Goal: Book appointment/travel/reservation

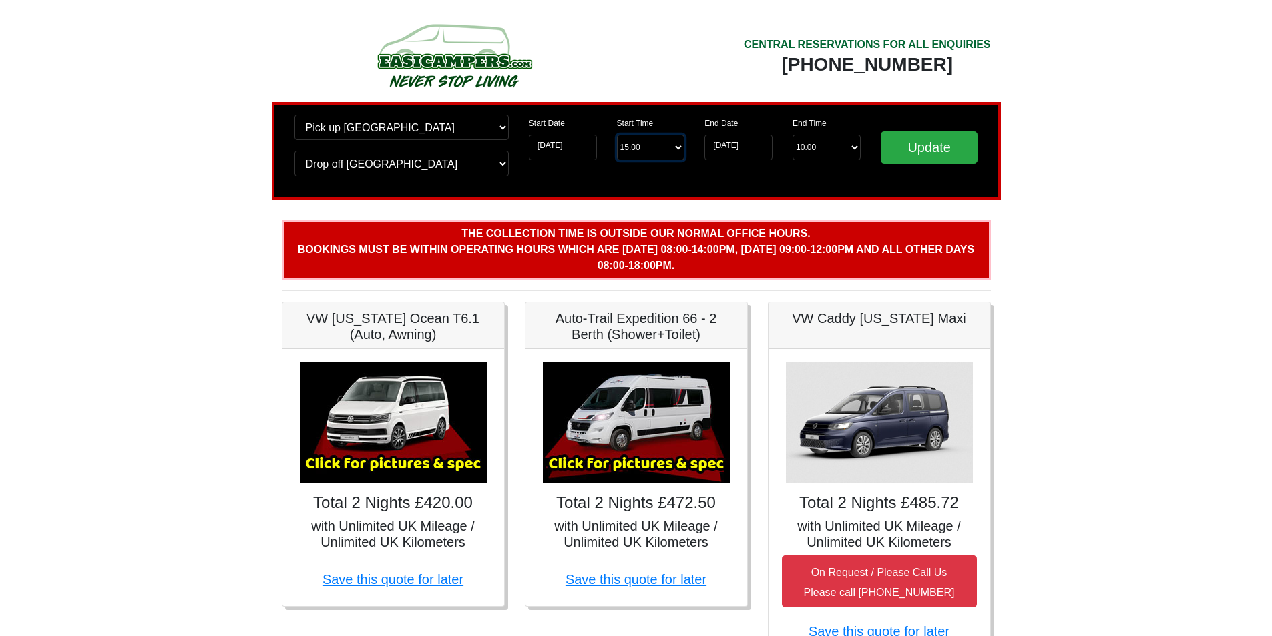
click at [649, 151] on select "Start Time 15.00 -------- 11.00 am (Saturday & Sunday Only) 12.00 pm (Saturday)…" at bounding box center [651, 147] width 68 height 25
select select "13.00"
click at [617, 135] on select "Start Time 15.00 -------- 11.00 am (Saturday & Sunday Only) 12.00 pm (Saturday)…" at bounding box center [651, 147] width 68 height 25
click at [912, 146] on input "Update" at bounding box center [928, 148] width 97 height 32
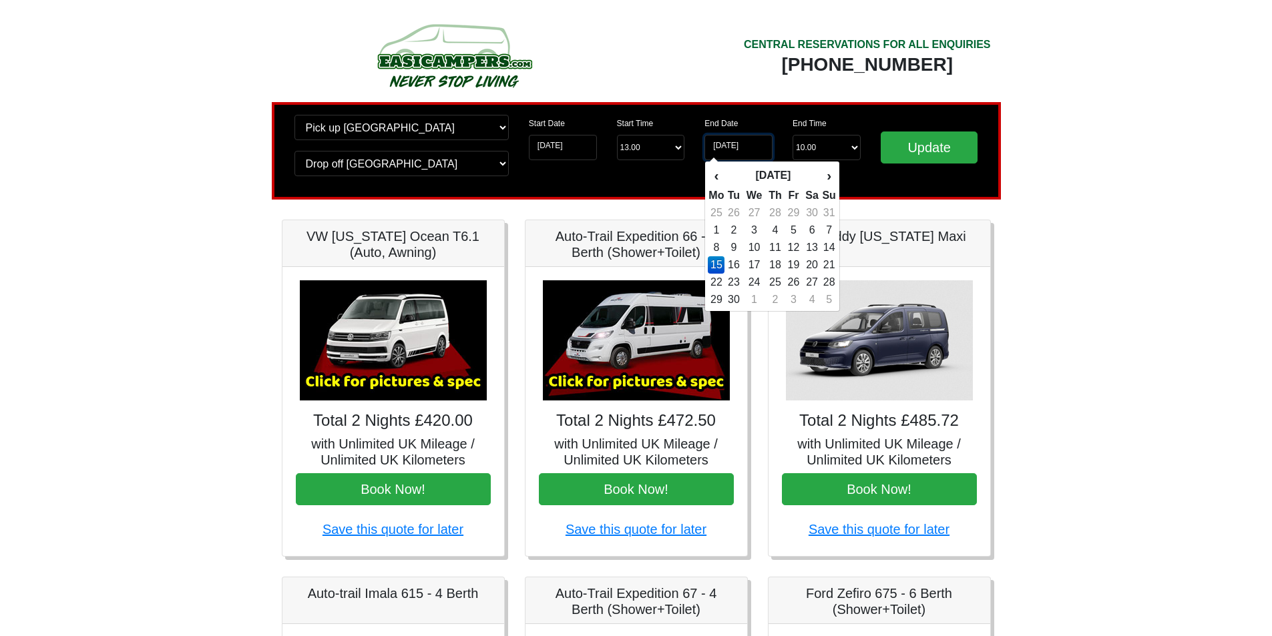
click at [767, 144] on input "15-09-2025" at bounding box center [738, 147] width 68 height 25
click at [817, 262] on td "20" at bounding box center [811, 264] width 19 height 17
type input "20-09-2025"
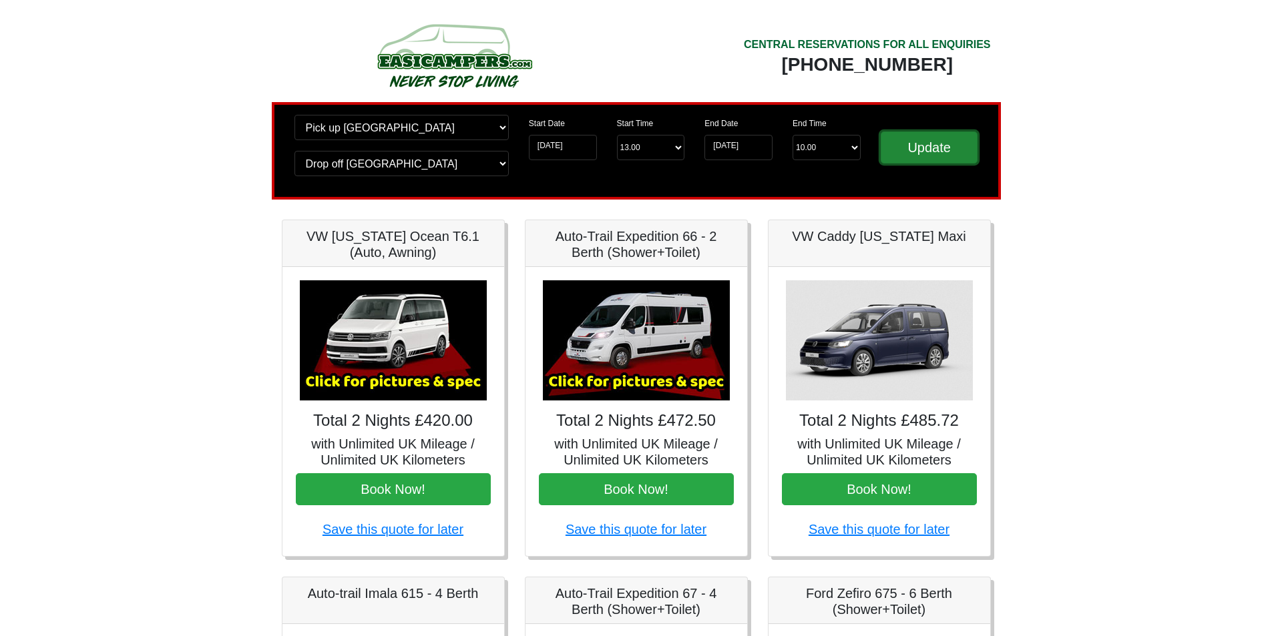
click at [930, 152] on input "Update" at bounding box center [928, 148] width 97 height 32
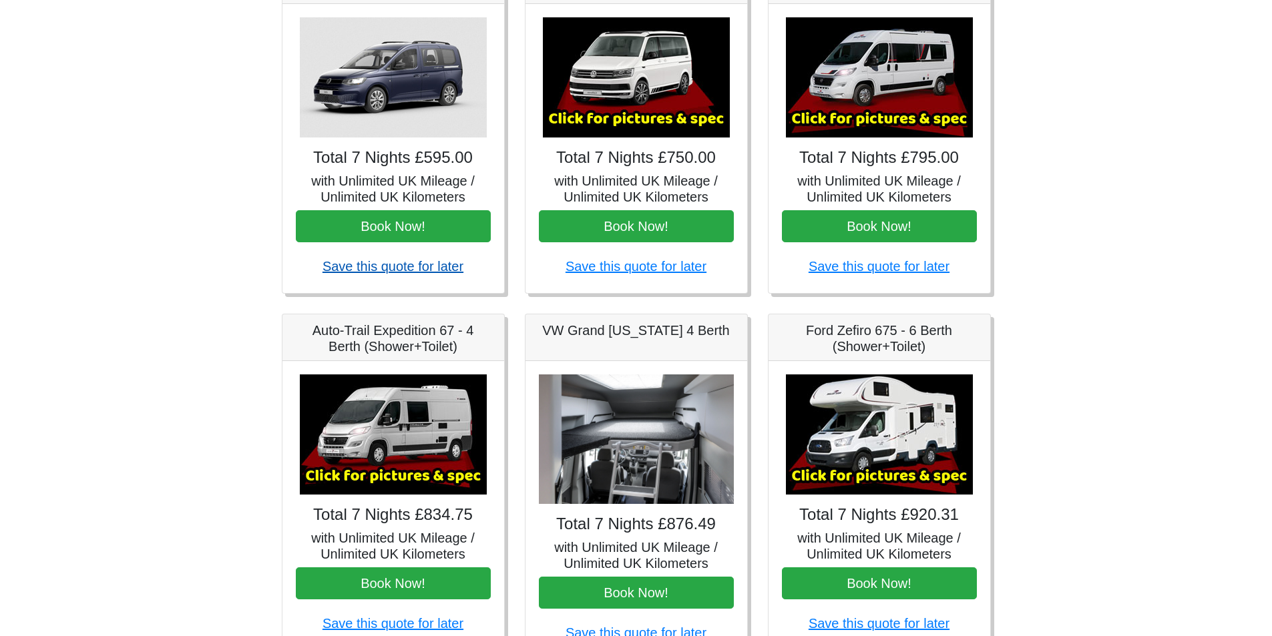
scroll to position [267, 0]
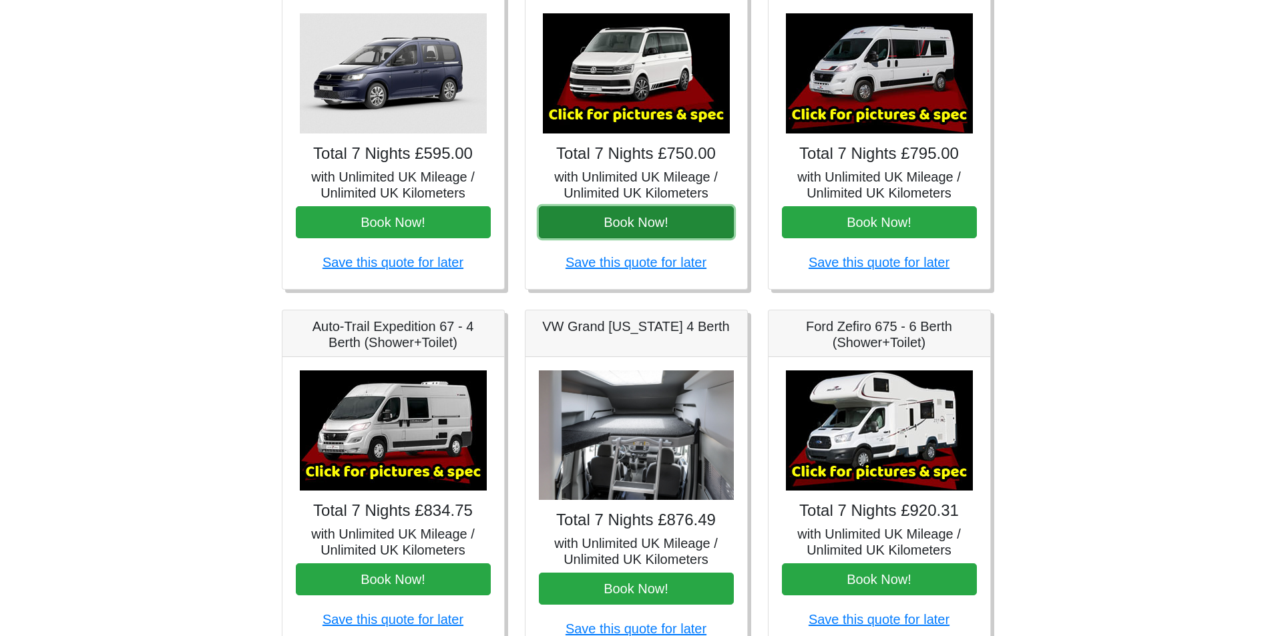
click at [608, 222] on button "Book Now!" at bounding box center [636, 222] width 195 height 32
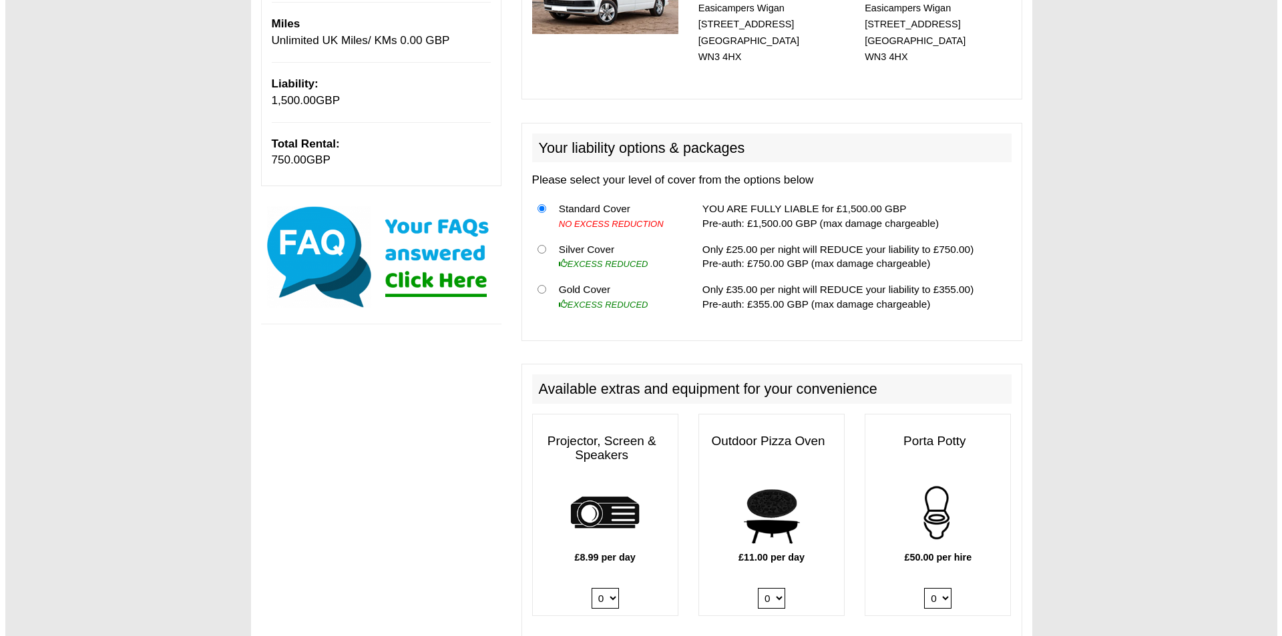
scroll to position [467, 0]
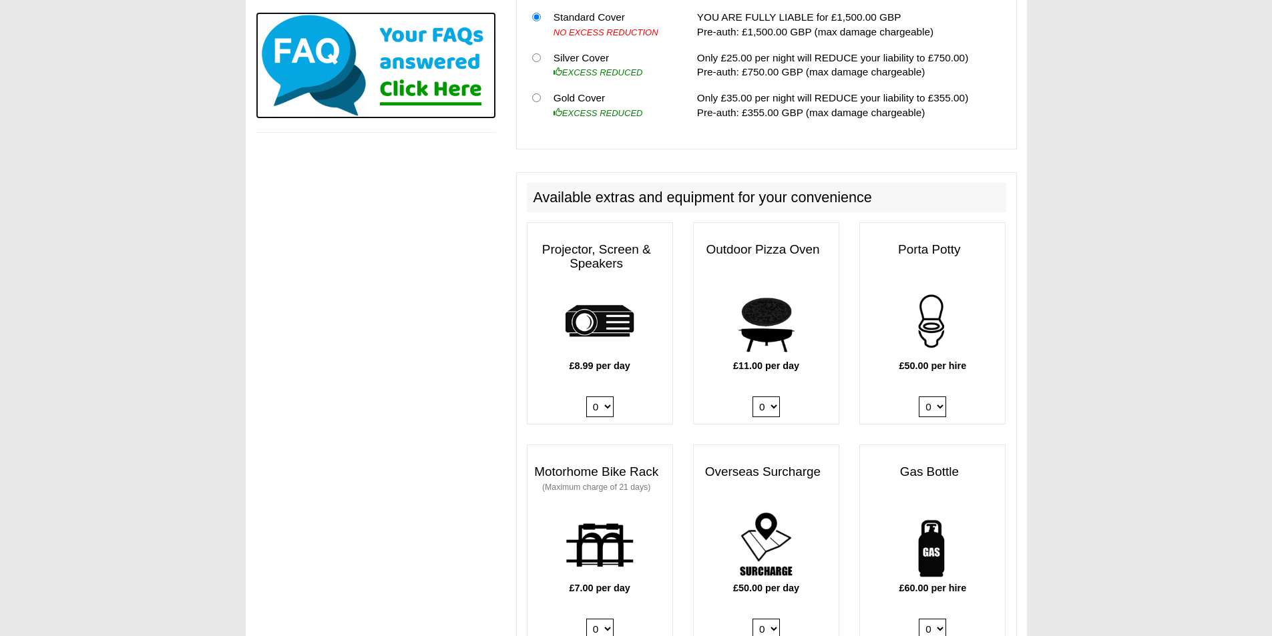
click at [419, 93] on img at bounding box center [376, 65] width 240 height 107
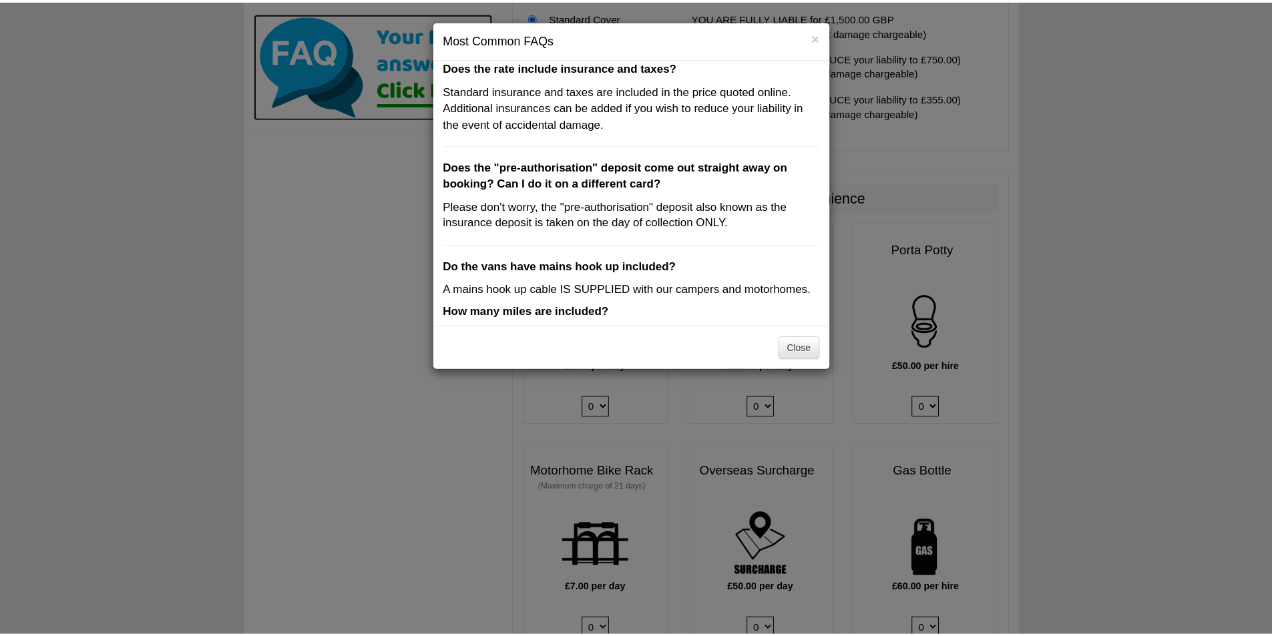
scroll to position [0, 0]
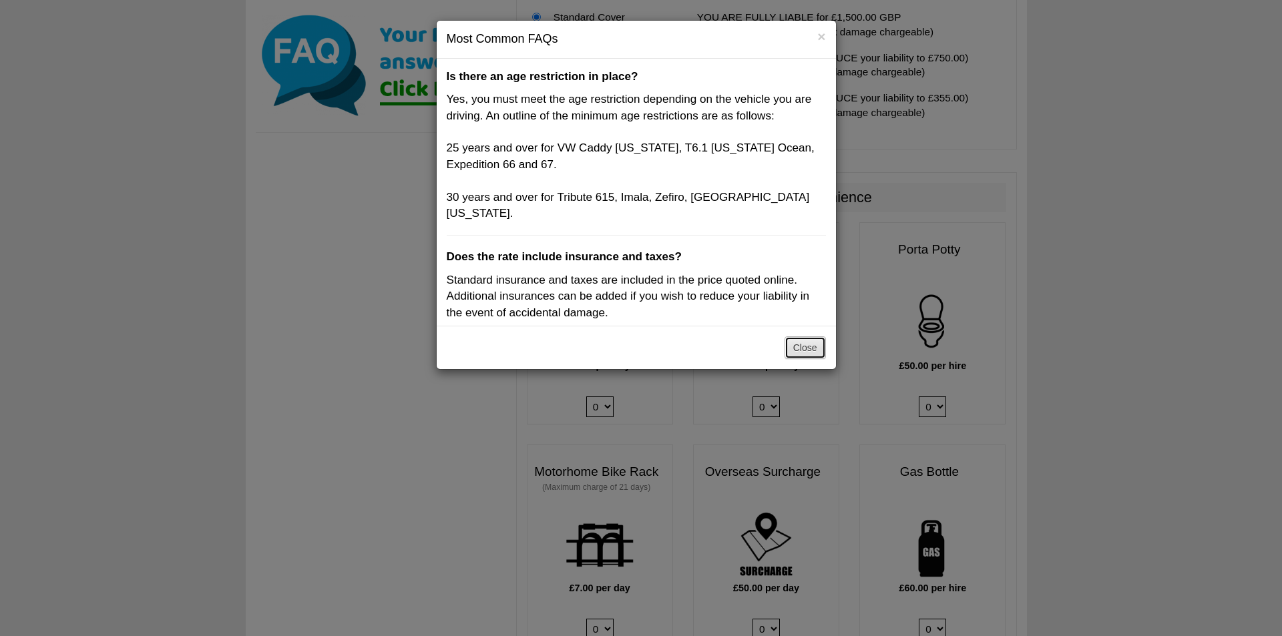
drag, startPoint x: 810, startPoint y: 353, endPoint x: 798, endPoint y: 359, distance: 12.8
click at [810, 356] on button "Close" at bounding box center [804, 347] width 41 height 23
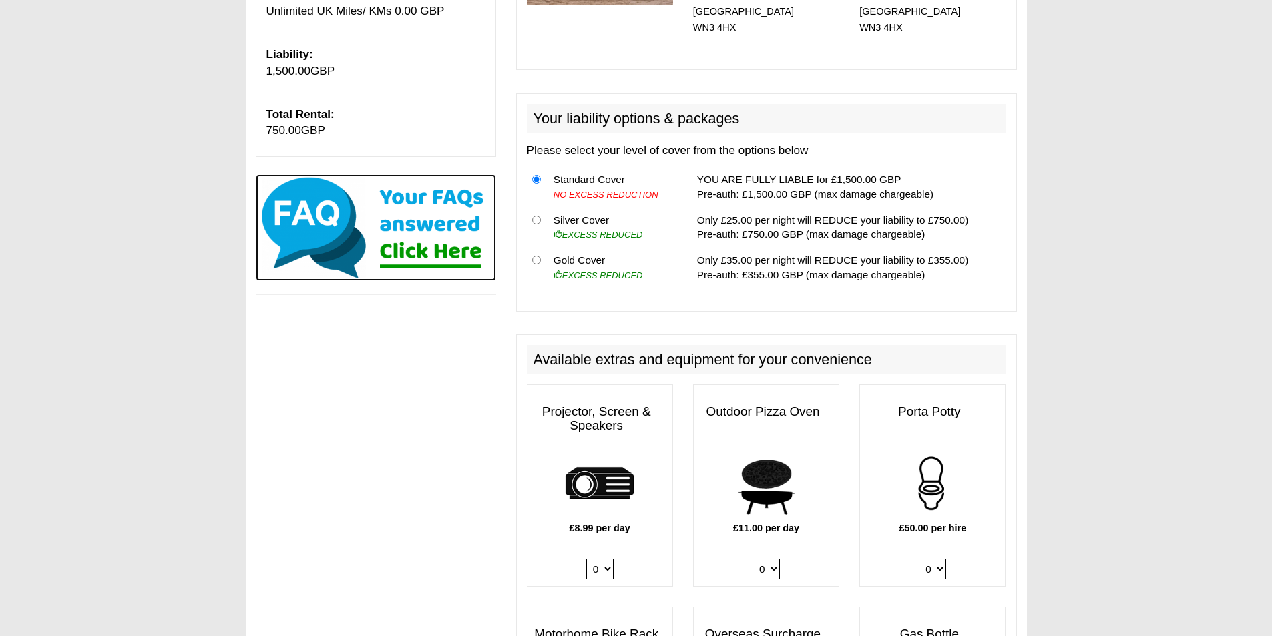
scroll to position [55, 0]
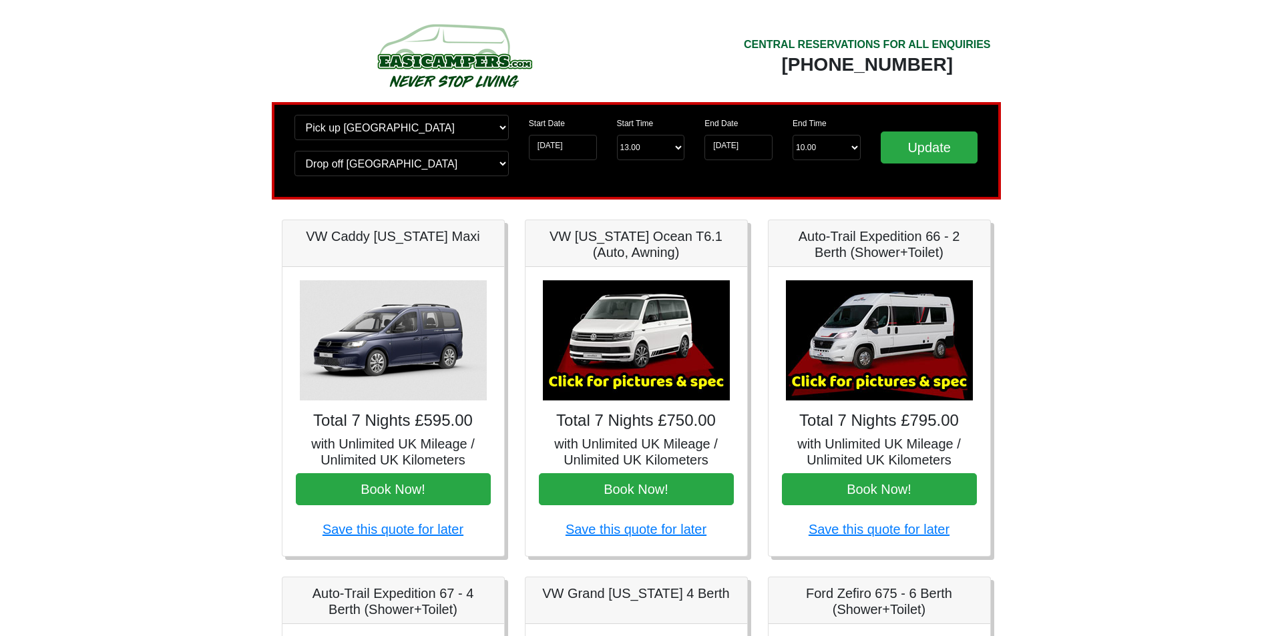
scroll to position [267, 0]
